Goal: Transaction & Acquisition: Purchase product/service

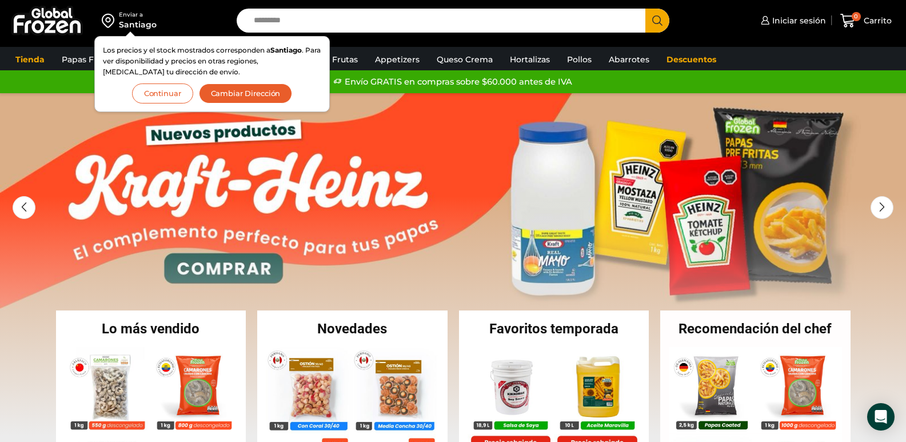
click at [167, 90] on button "Continuar" at bounding box center [162, 93] width 61 height 20
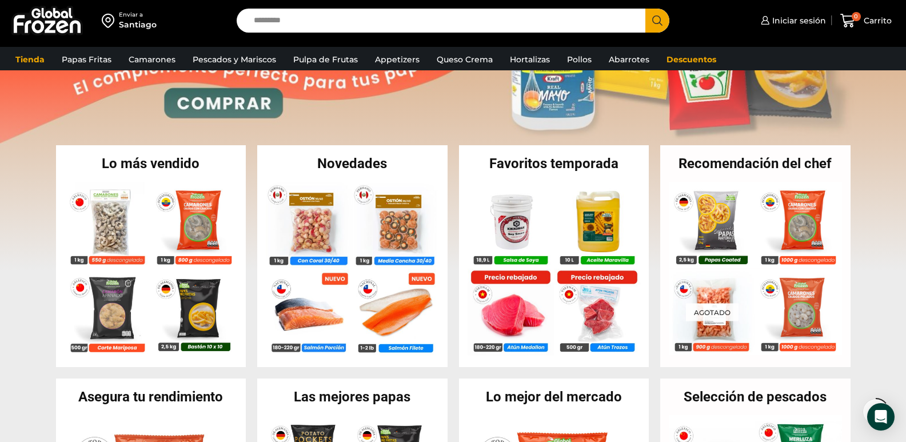
scroll to position [178, 0]
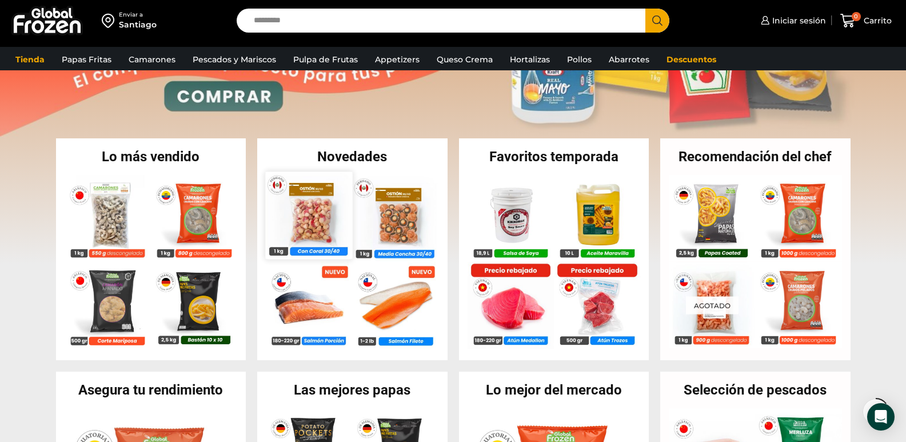
click at [352, 239] on img at bounding box center [308, 215] width 87 height 87
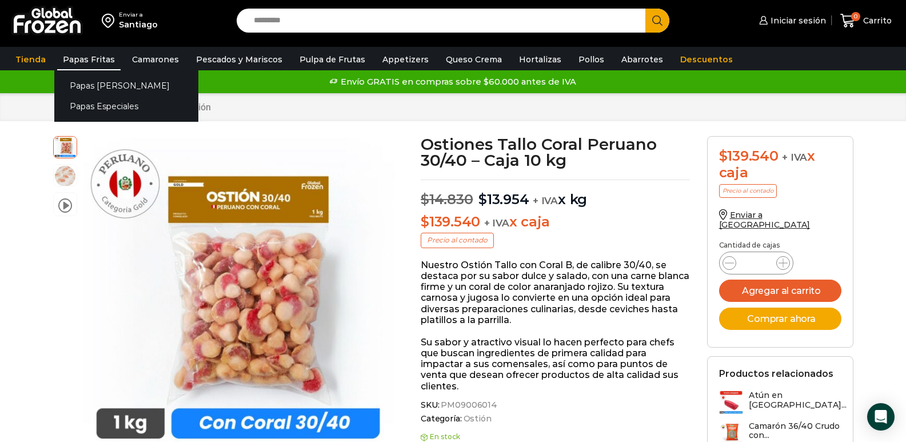
click at [99, 57] on link "Papas Fritas" at bounding box center [88, 60] width 63 height 22
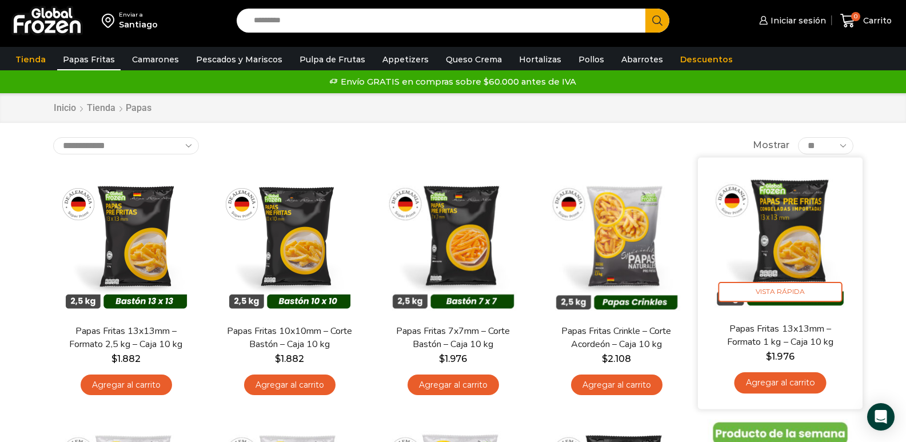
click at [802, 388] on link "Agregar al carrito" at bounding box center [780, 382] width 92 height 21
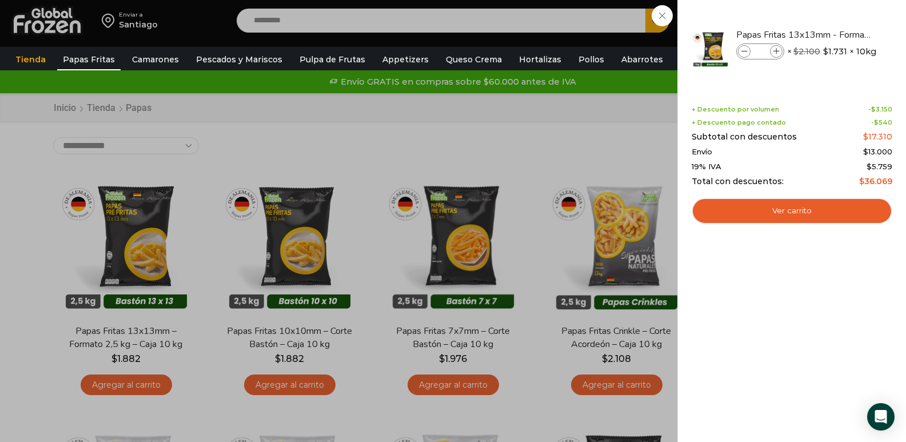
click at [838, 34] on div "1 Carrito 1 1 Shopping Cart *" at bounding box center [866, 20] width 57 height 27
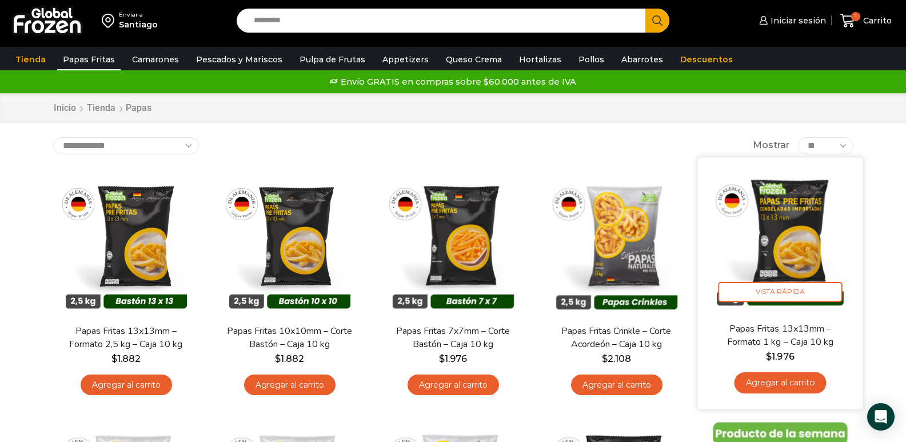
click at [786, 385] on link "Agregar al carrito" at bounding box center [780, 382] width 92 height 21
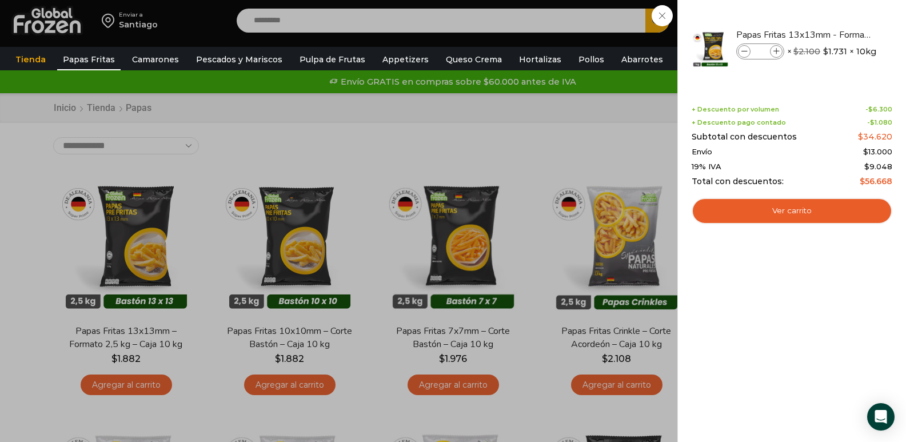
click at [838, 34] on div "2 Carrito 2 2 Shopping Cart *" at bounding box center [866, 20] width 57 height 27
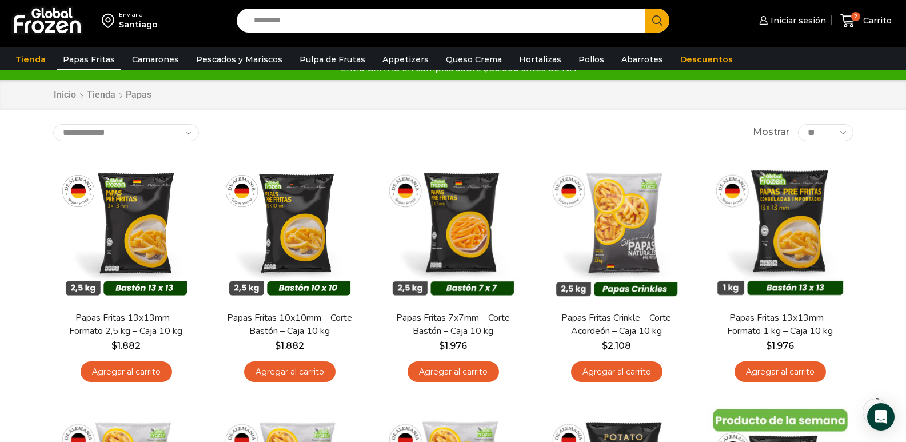
scroll to position [10, 0]
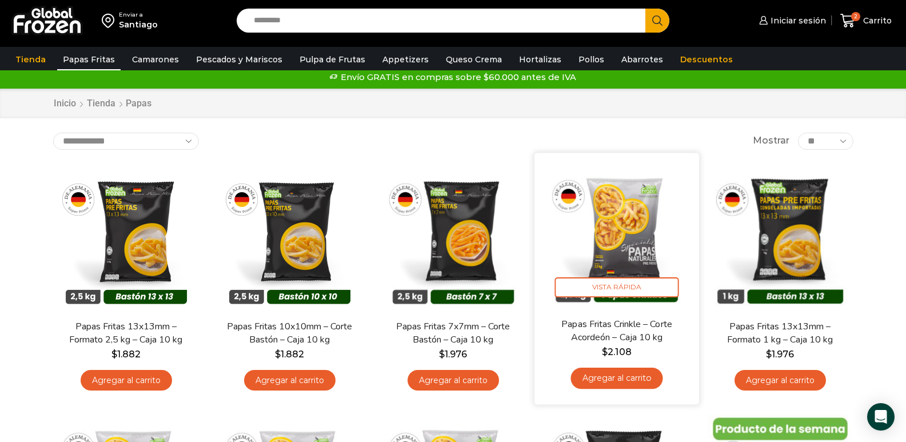
click at [625, 381] on link "Agregar al carrito" at bounding box center [617, 378] width 92 height 21
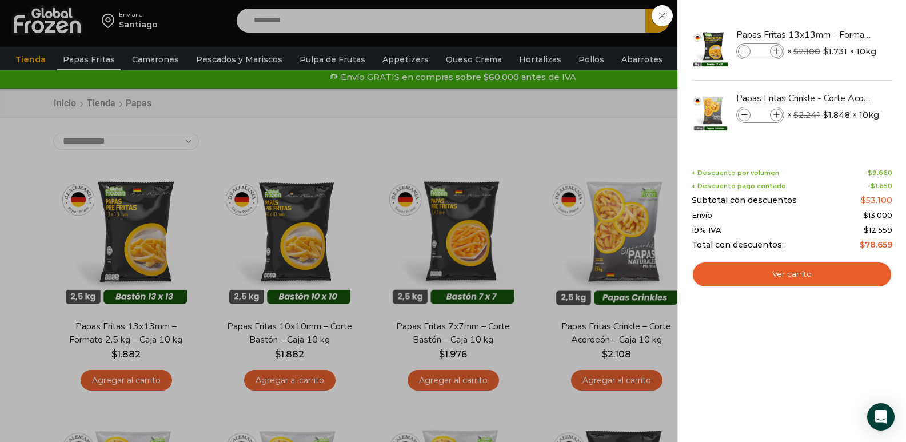
click at [838, 34] on div "3 Carrito 3 3 Shopping Cart *" at bounding box center [866, 20] width 57 height 27
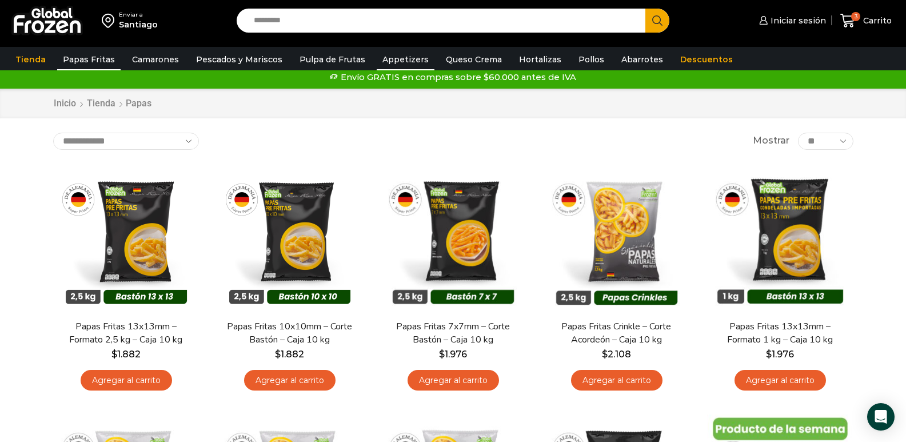
click at [397, 60] on link "Appetizers" at bounding box center [406, 60] width 58 height 22
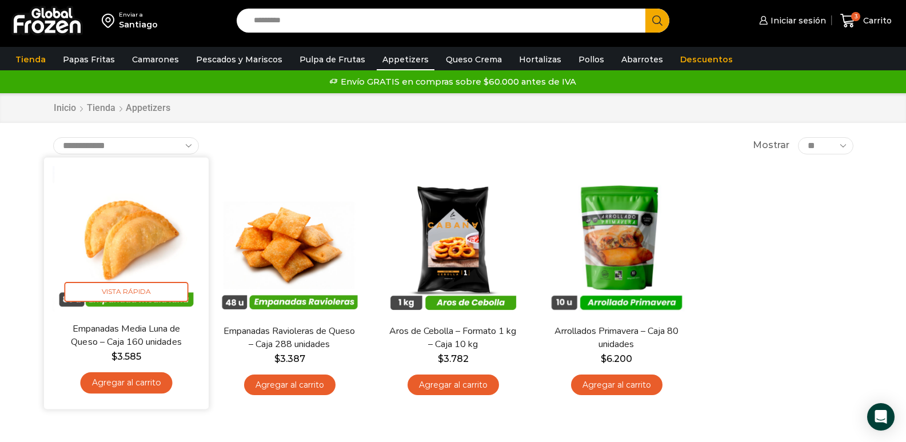
click at [140, 384] on link "Agregar al carrito" at bounding box center [126, 382] width 92 height 21
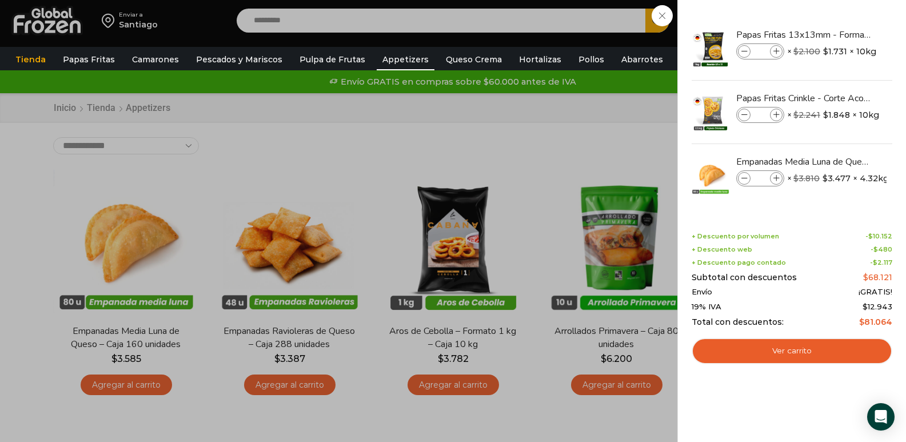
click at [838, 34] on div "4 [GEOGRAPHIC_DATA] 4 4 Shopping Cart *" at bounding box center [866, 20] width 57 height 27
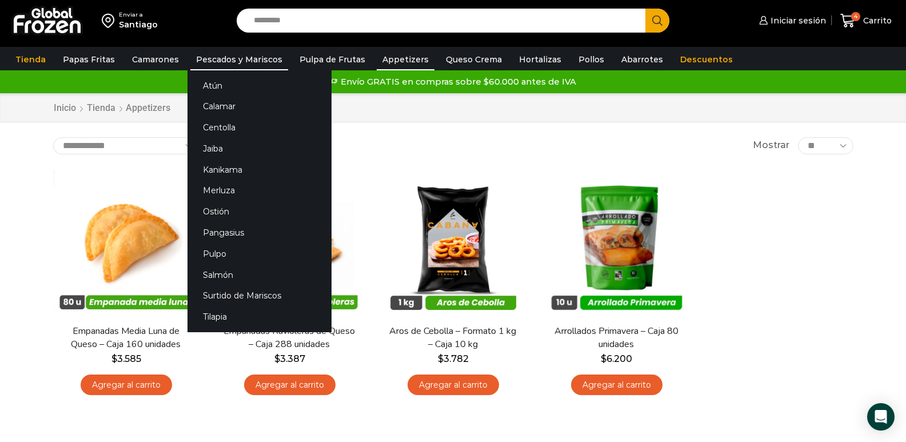
click at [244, 57] on link "Pescados y Mariscos" at bounding box center [239, 60] width 98 height 22
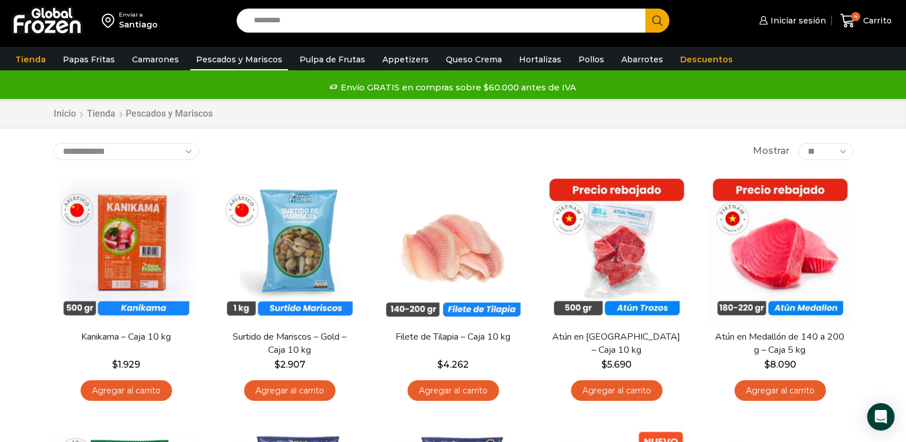
scroll to position [68, 0]
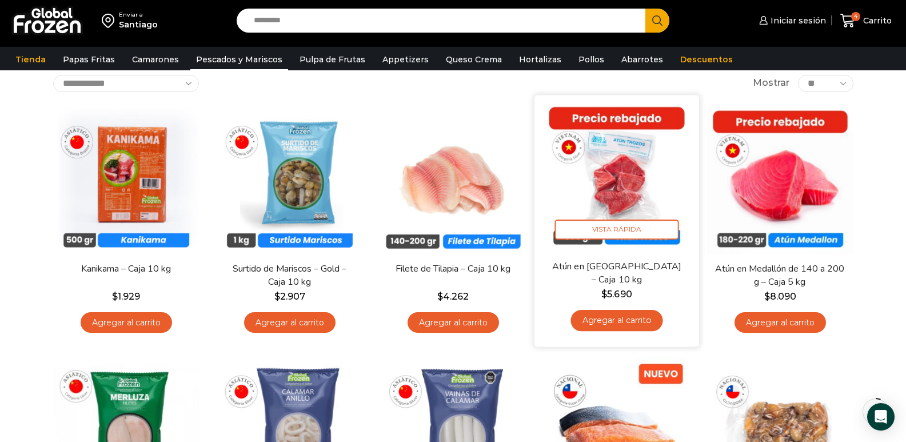
click at [605, 325] on link "Agregar al carrito" at bounding box center [617, 320] width 92 height 21
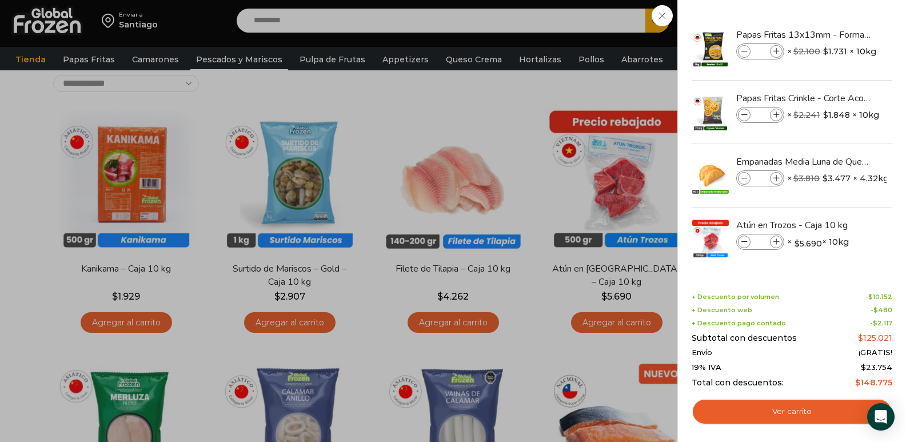
click at [838, 34] on div "5 [GEOGRAPHIC_DATA] 5 5 Shopping Cart *" at bounding box center [866, 20] width 57 height 27
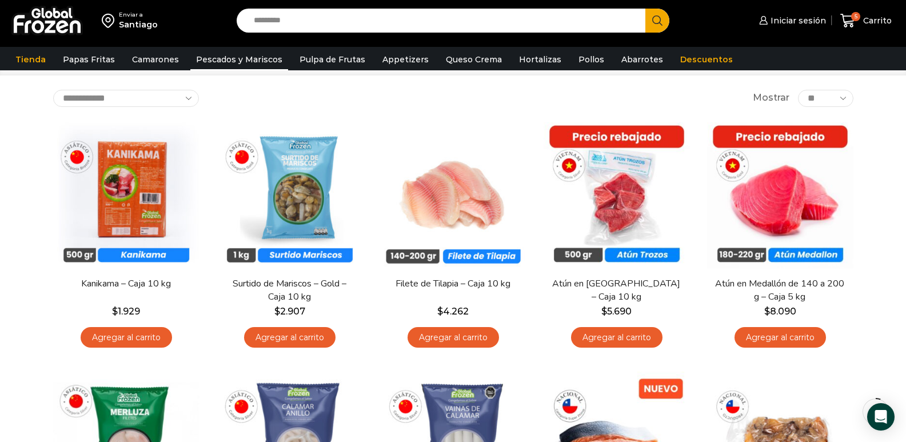
scroll to position [66, 0]
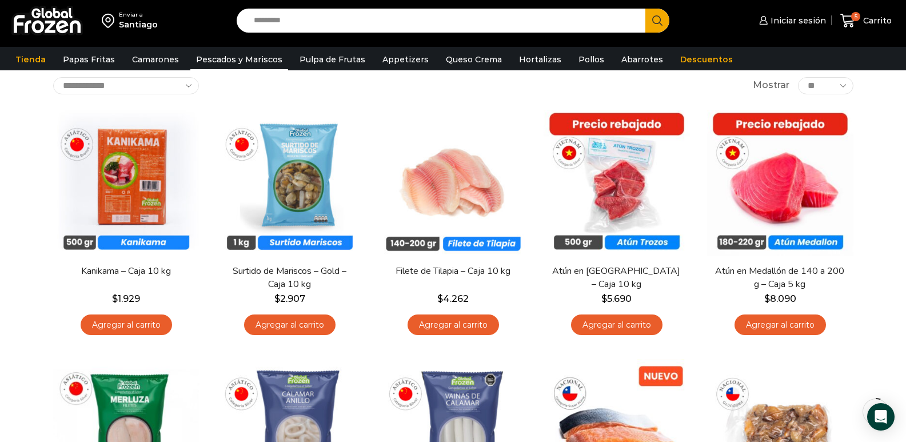
drag, startPoint x: 905, startPoint y: 92, endPoint x: 906, endPoint y: 101, distance: 9.2
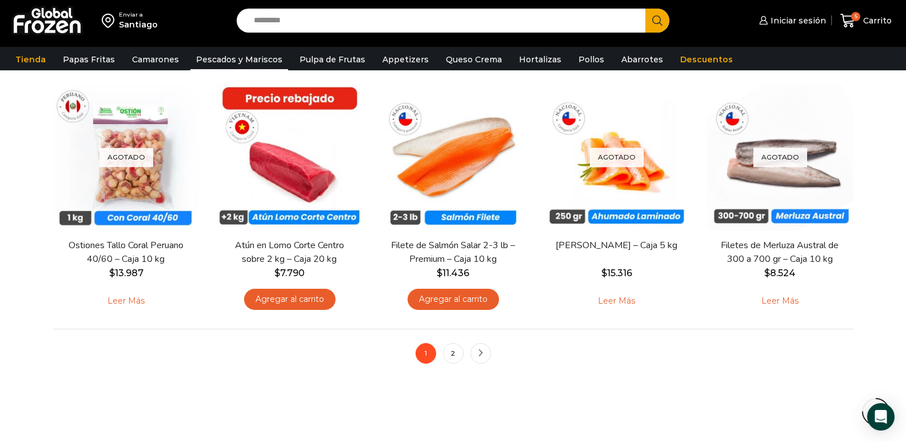
scroll to position [826, 0]
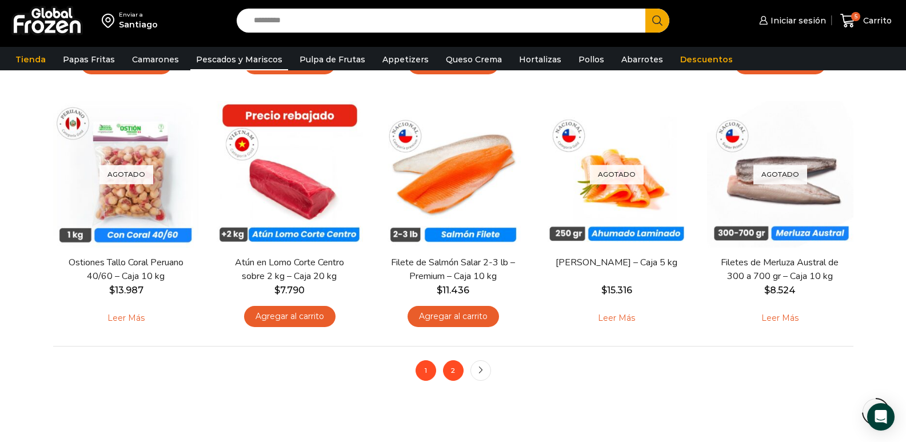
click at [460, 369] on link "2" at bounding box center [453, 370] width 21 height 21
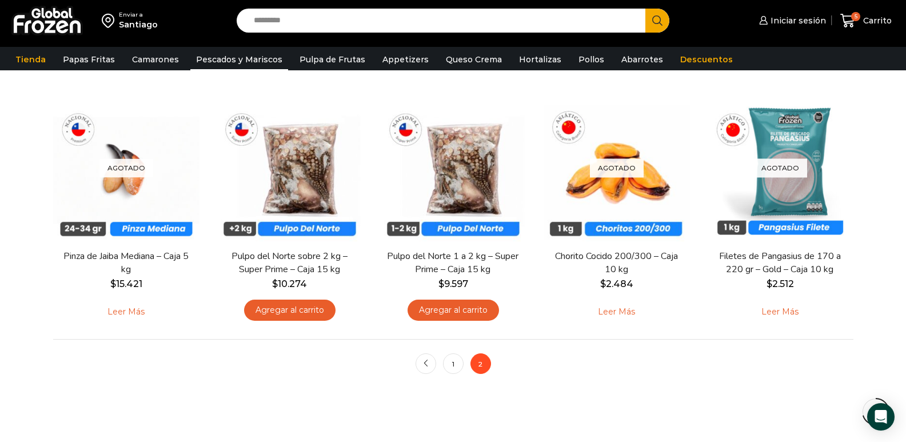
scroll to position [629, 0]
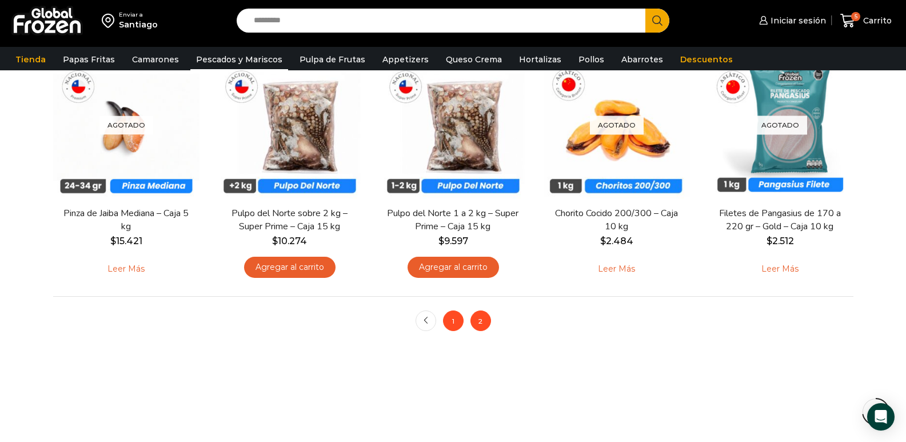
click at [459, 325] on link "1" at bounding box center [453, 320] width 21 height 21
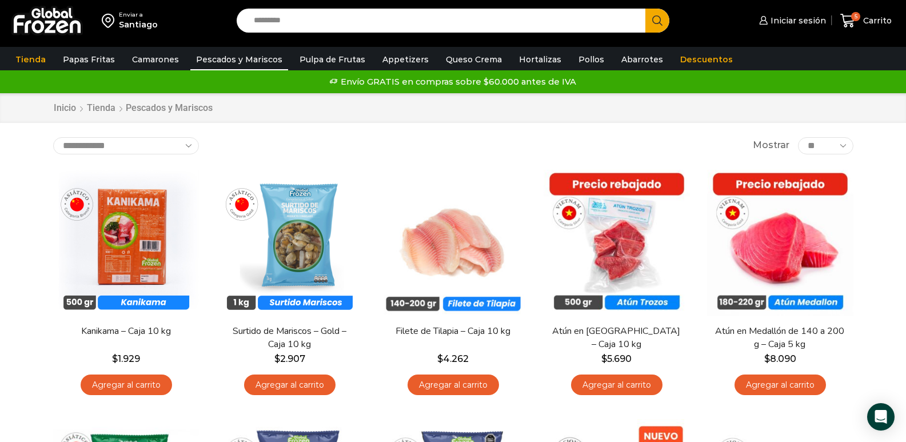
scroll to position [53, 0]
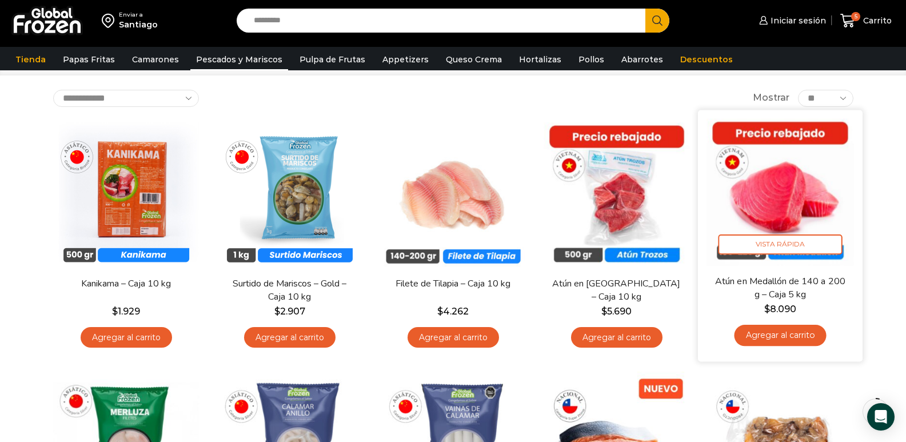
click at [765, 335] on link "Agregar al carrito" at bounding box center [780, 335] width 92 height 21
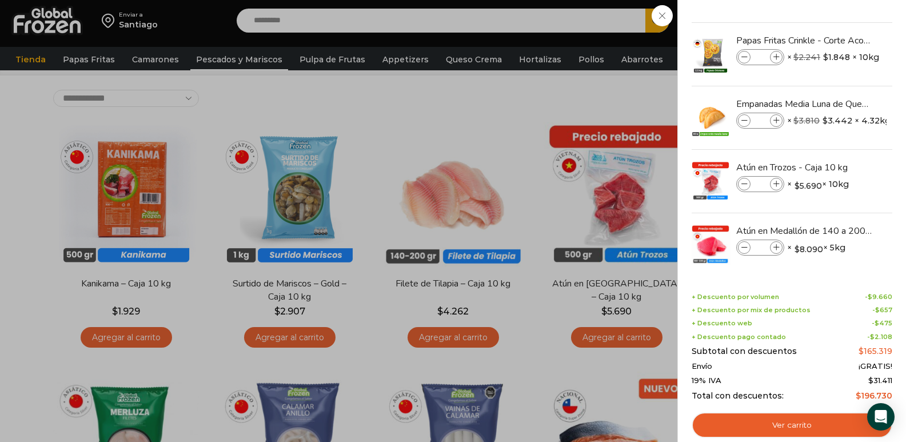
scroll to position [66, 0]
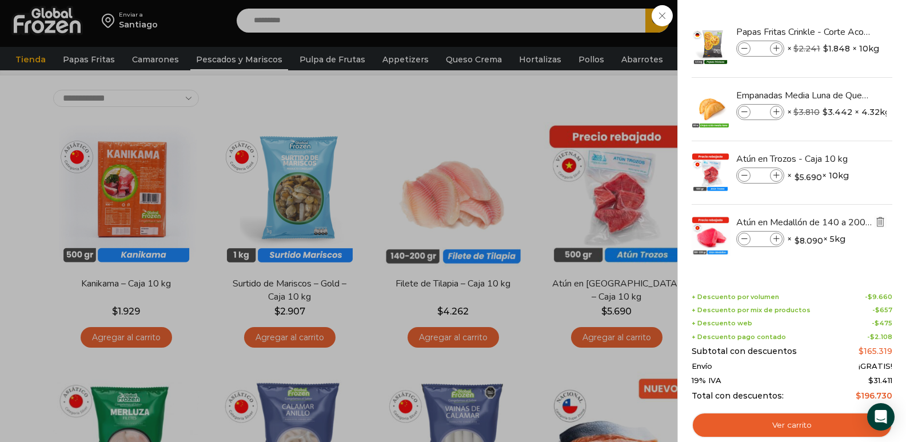
click at [878, 221] on img "Eliminar Atún en Medallón de 140 a 200 g - Caja 5 kg del carrito" at bounding box center [880, 222] width 10 height 10
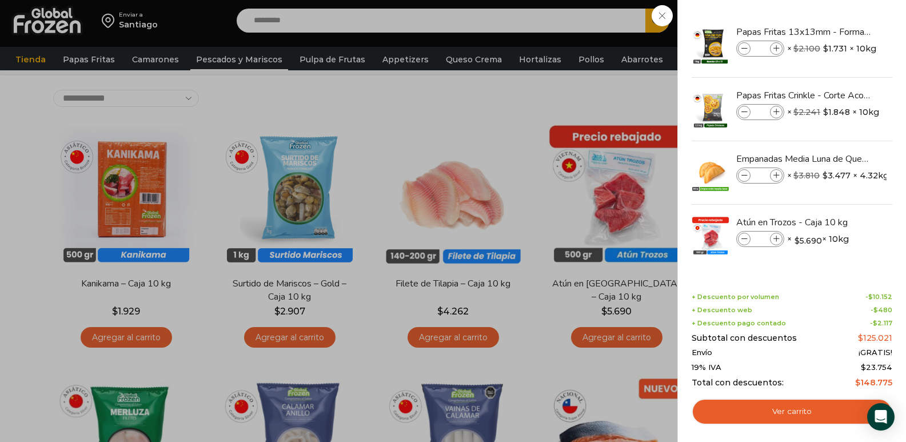
scroll to position [3, 0]
click at [882, 218] on img "Eliminar Atún en Trozos - Caja 10 kg del carrito" at bounding box center [880, 222] width 10 height 10
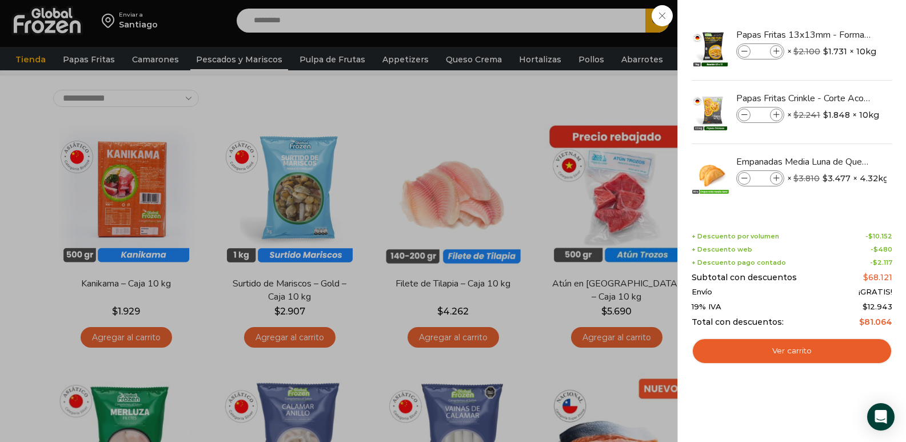
scroll to position [0, 0]
click at [838, 34] on div "4 Carrito 4 4 Shopping Cart *" at bounding box center [866, 20] width 57 height 27
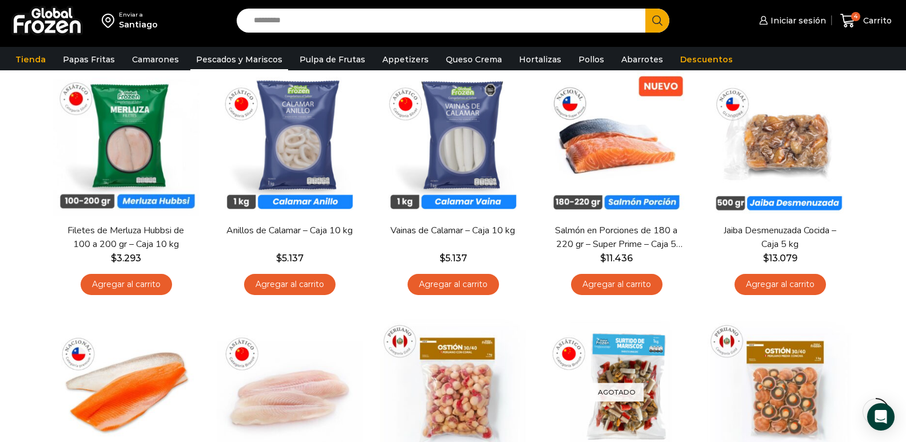
scroll to position [358, 0]
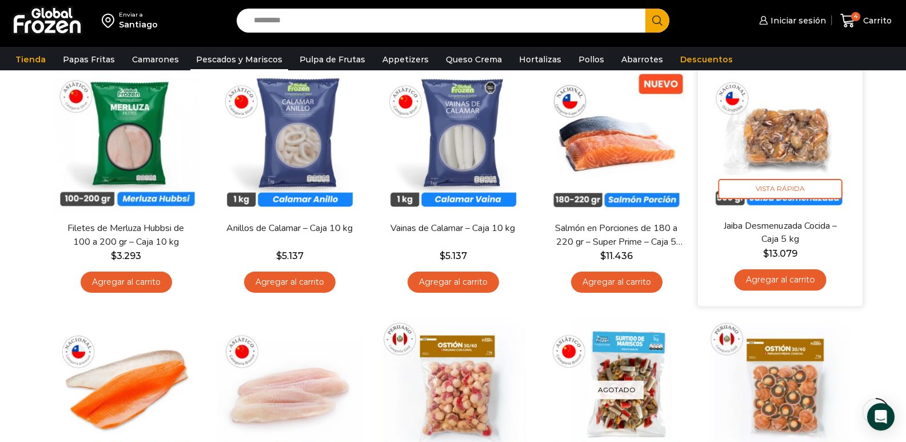
click at [807, 234] on link "Jaiba Desmenuzada Cocida – Caja 5 kg" at bounding box center [780, 233] width 133 height 27
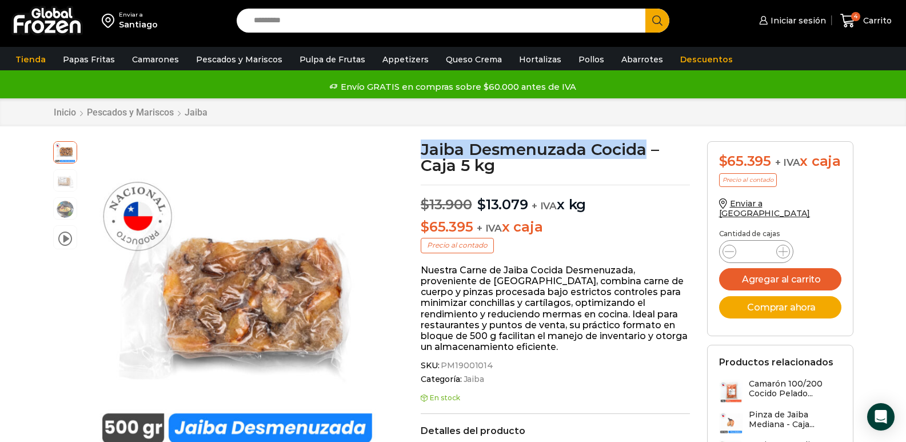
drag, startPoint x: 647, startPoint y: 154, endPoint x: 424, endPoint y: 149, distance: 223.6
click at [424, 149] on h1 "Jaiba Desmenuzada Cocida – Caja 5 kg" at bounding box center [555, 157] width 269 height 32
copy h1 "Jaiba Desmenuzada Cocida"
click at [787, 287] on button "Agregar al carrito" at bounding box center [780, 279] width 122 height 22
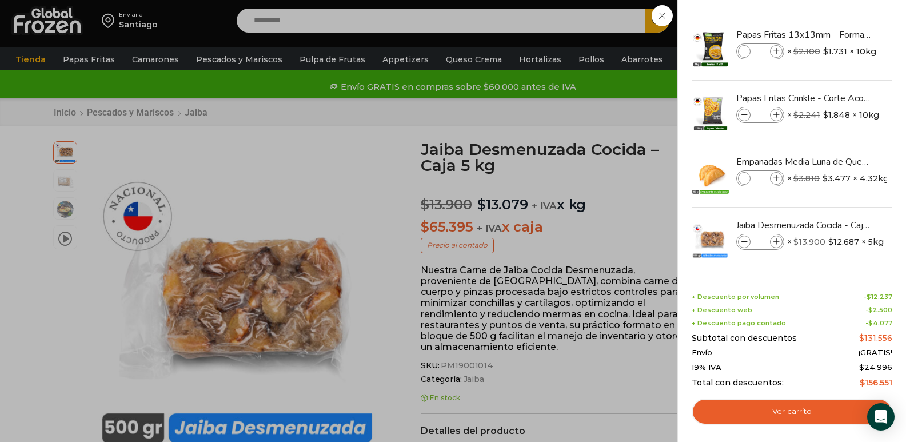
drag, startPoint x: 397, startPoint y: 120, endPoint x: 317, endPoint y: 116, distance: 80.7
click at [838, 34] on div "5 [GEOGRAPHIC_DATA] 5 5 Shopping Cart *" at bounding box center [866, 20] width 57 height 27
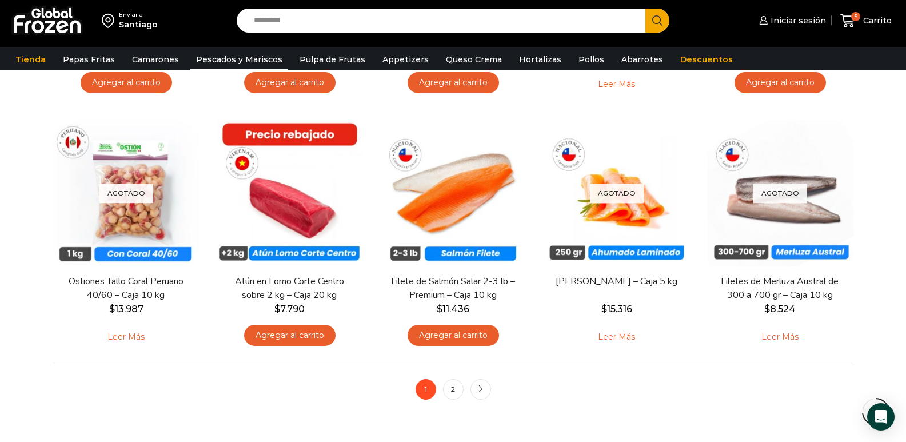
scroll to position [822, 0]
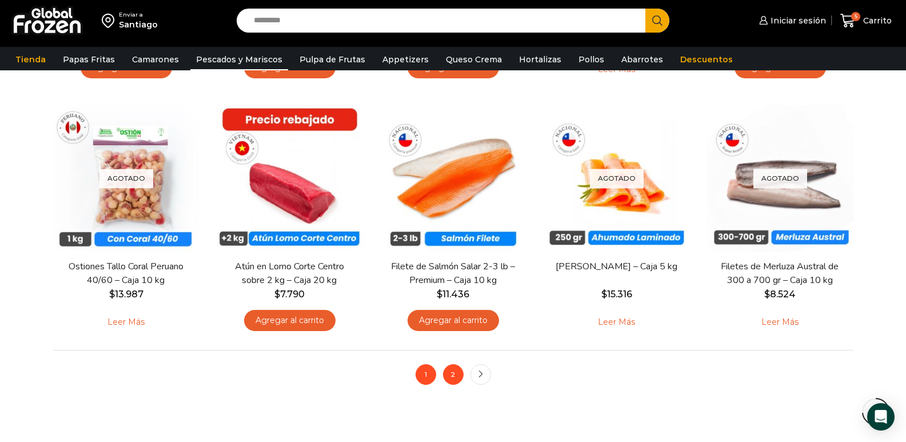
click at [452, 377] on link "2" at bounding box center [453, 374] width 21 height 21
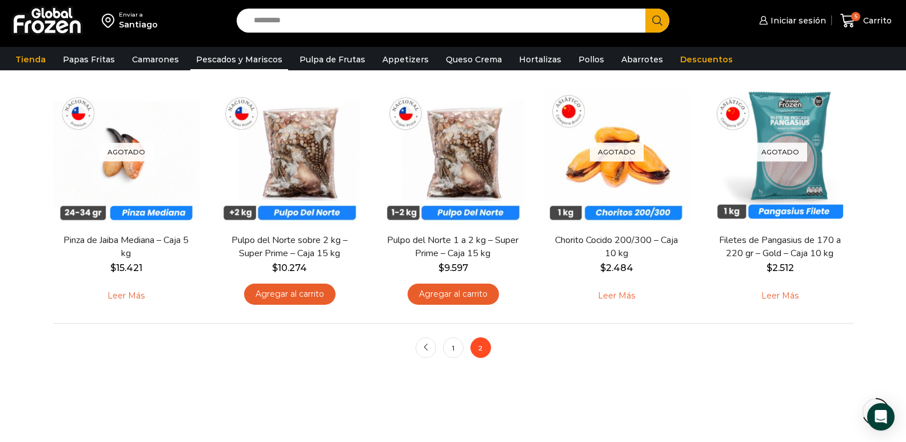
scroll to position [607, 0]
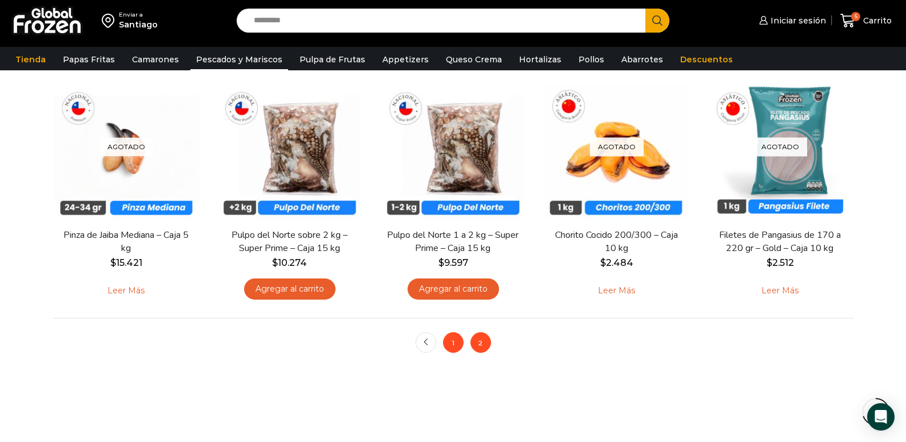
click at [454, 341] on link "1" at bounding box center [453, 342] width 21 height 21
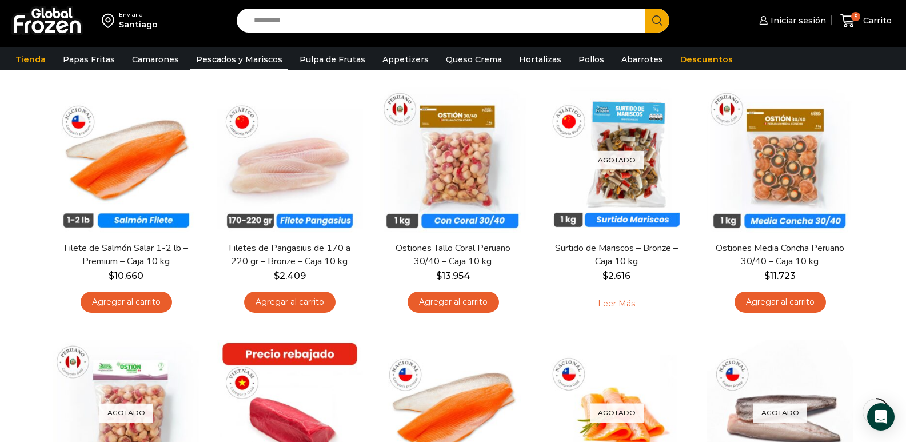
scroll to position [622, 0]
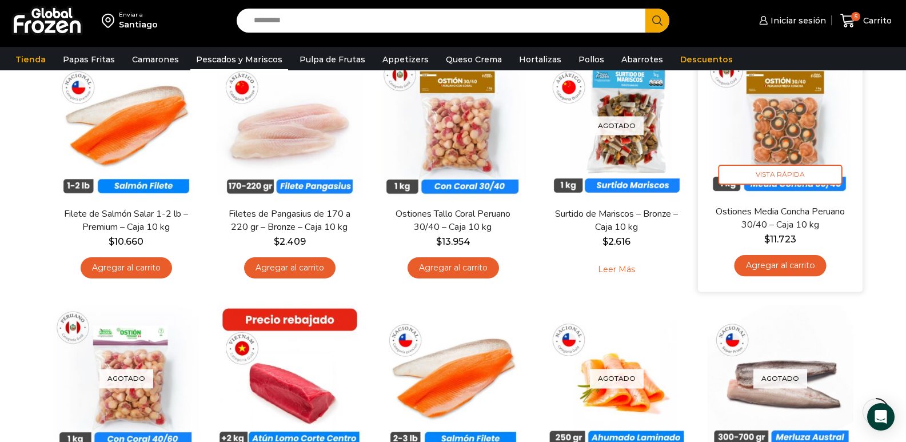
click at [805, 264] on link "Agregar al carrito" at bounding box center [780, 265] width 92 height 21
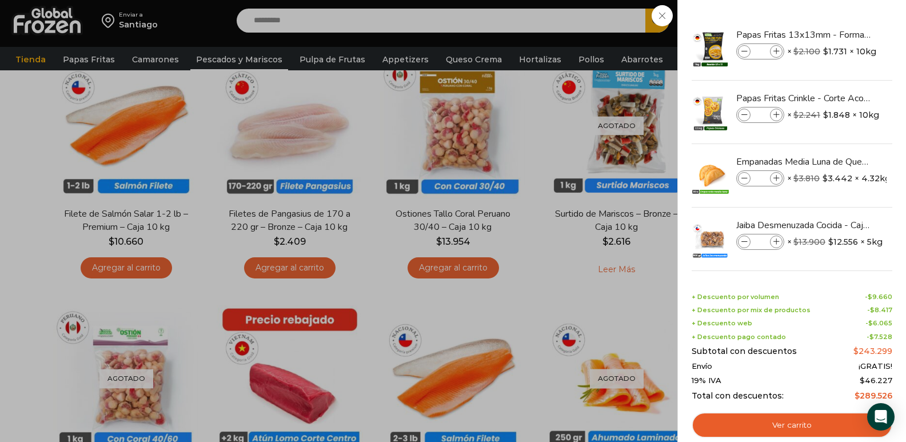
drag, startPoint x: 893, startPoint y: 112, endPoint x: 893, endPoint y: 151, distance: 39.5
click at [893, 152] on div "6 Shopping Cart Papas Fritas 13x13mm - Formato 1 kg - Caja 10 kg Papas Fritas 1…" at bounding box center [792, 221] width 229 height 442
click at [890, 145] on li "Empanadas Media [PERSON_NAME] de Queso - Caja 160 unidades Empanadas Media [PER…" at bounding box center [792, 175] width 203 height 63
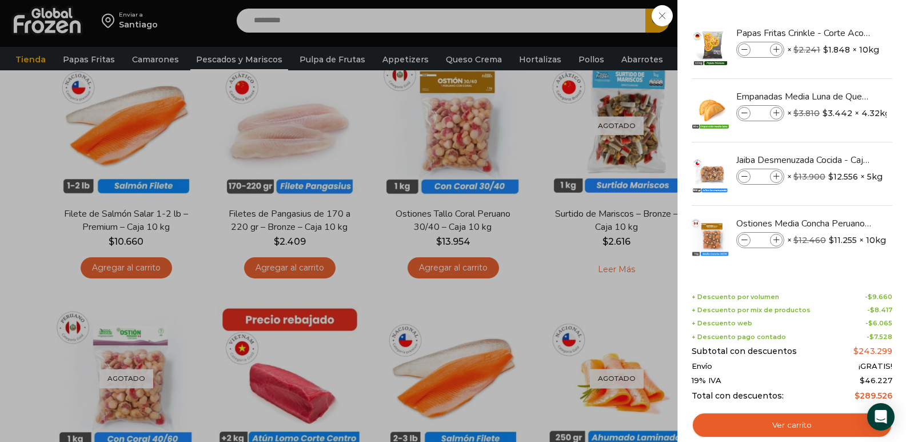
scroll to position [66, 0]
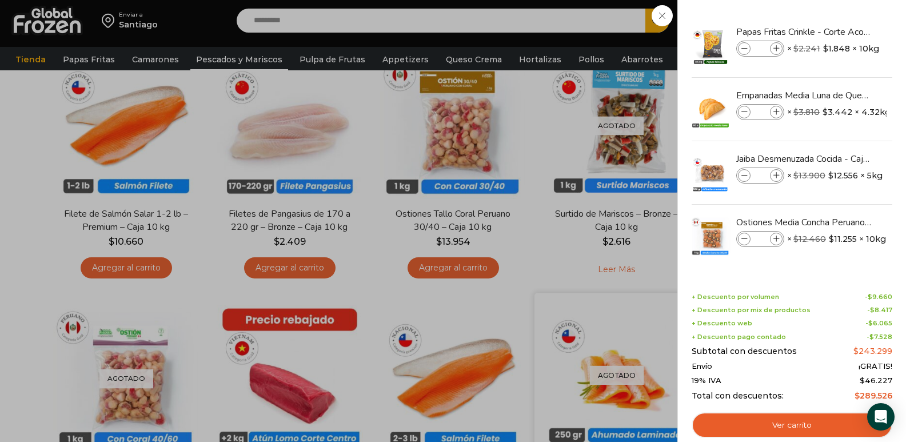
click at [838, 34] on div "6 [GEOGRAPHIC_DATA] 6 6 Shopping Cart *" at bounding box center [866, 20] width 57 height 27
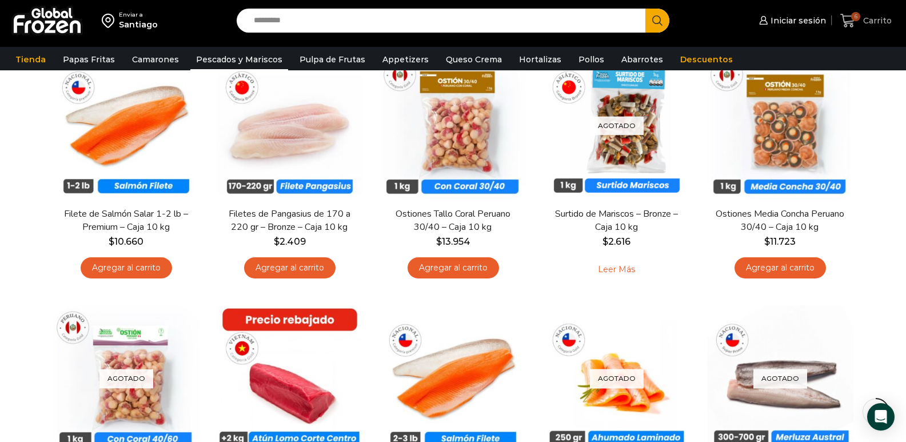
click at [865, 21] on span "Carrito" at bounding box center [876, 20] width 31 height 11
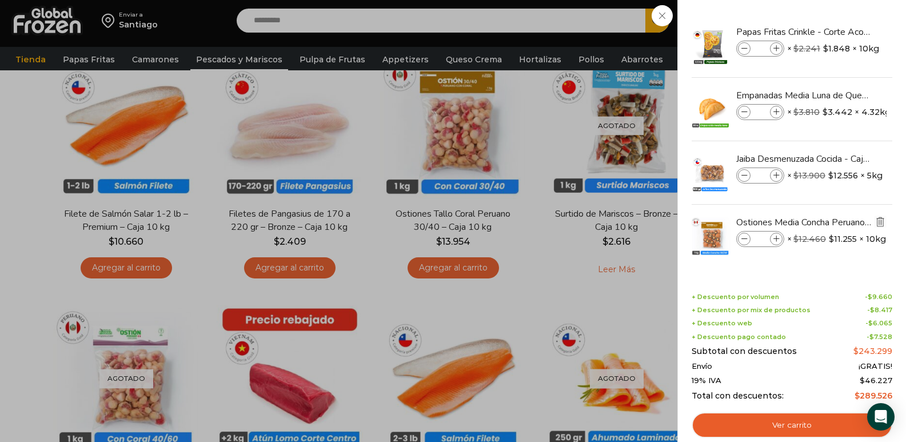
click at [878, 225] on img "Eliminar Ostiones Media Concha Peruano 30/40 - Caja 10 kg del carrito" at bounding box center [880, 222] width 10 height 10
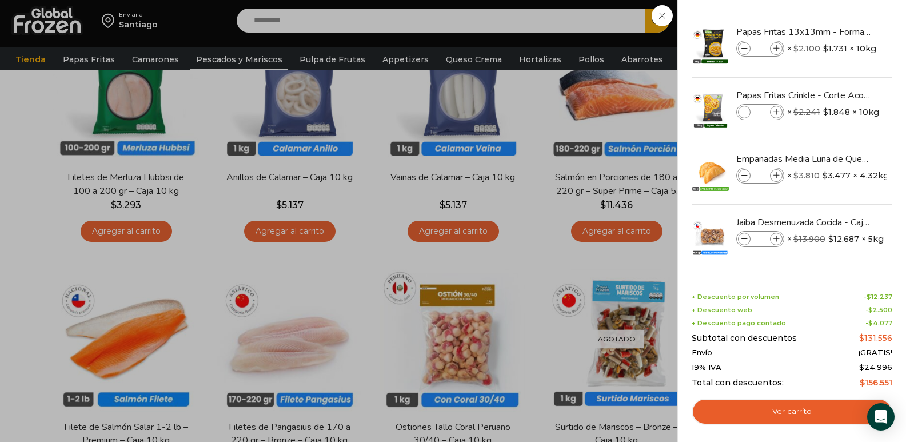
scroll to position [407, 0]
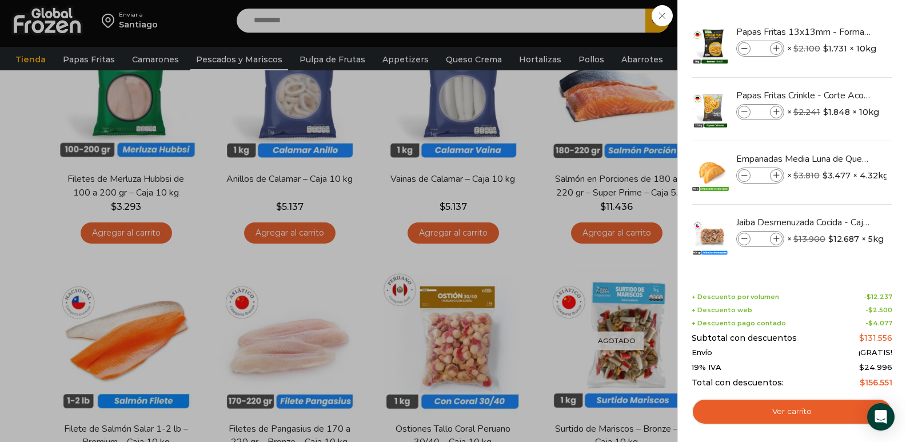
click at [838, 34] on div "5 [GEOGRAPHIC_DATA] 5 5 Shopping Cart *" at bounding box center [866, 20] width 57 height 27
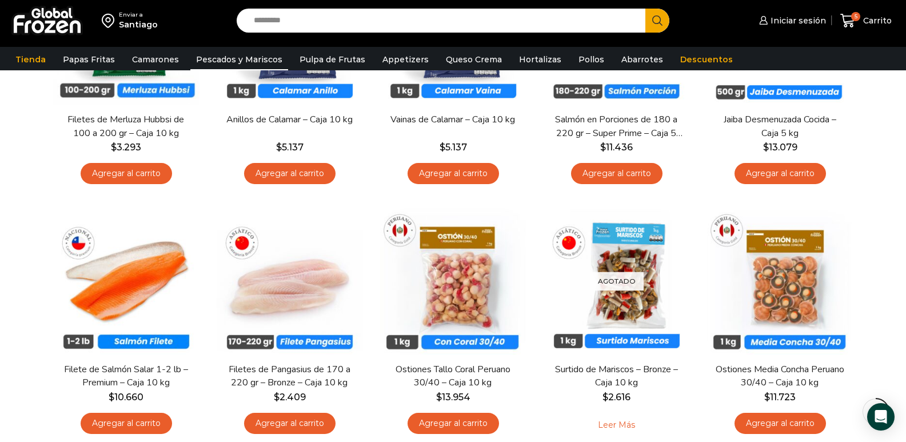
scroll to position [535, 0]
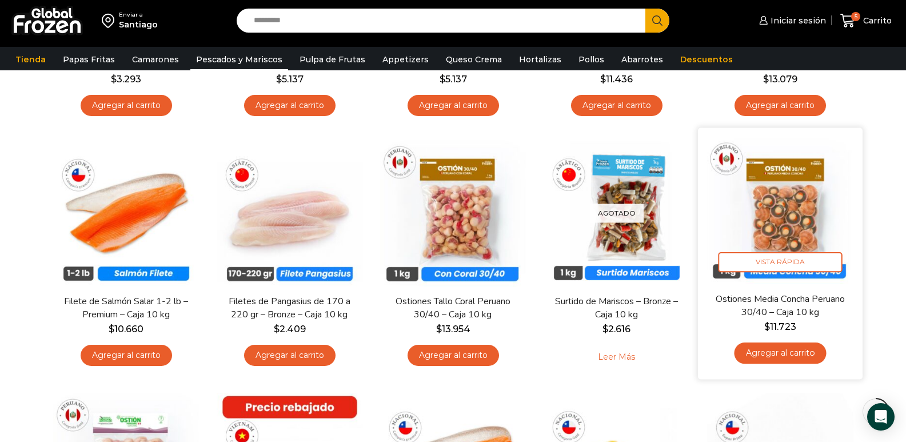
click at [805, 358] on link "Agregar al carrito" at bounding box center [780, 353] width 92 height 21
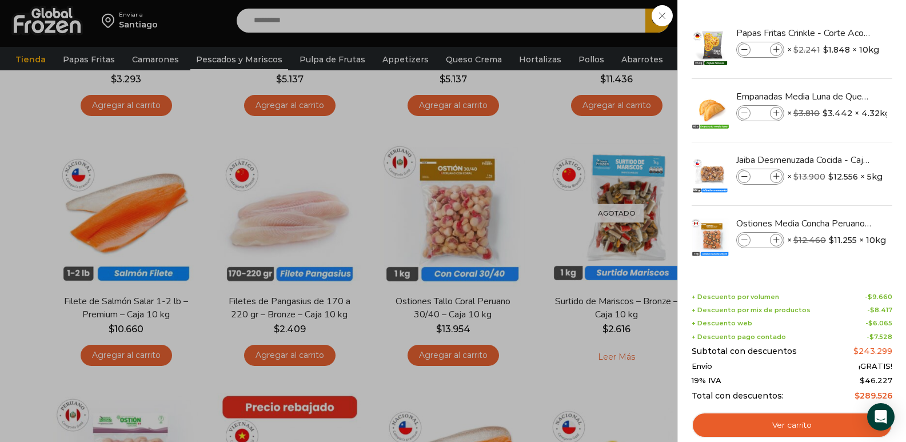
scroll to position [58, 0]
